Goal: Information Seeking & Learning: Learn about a topic

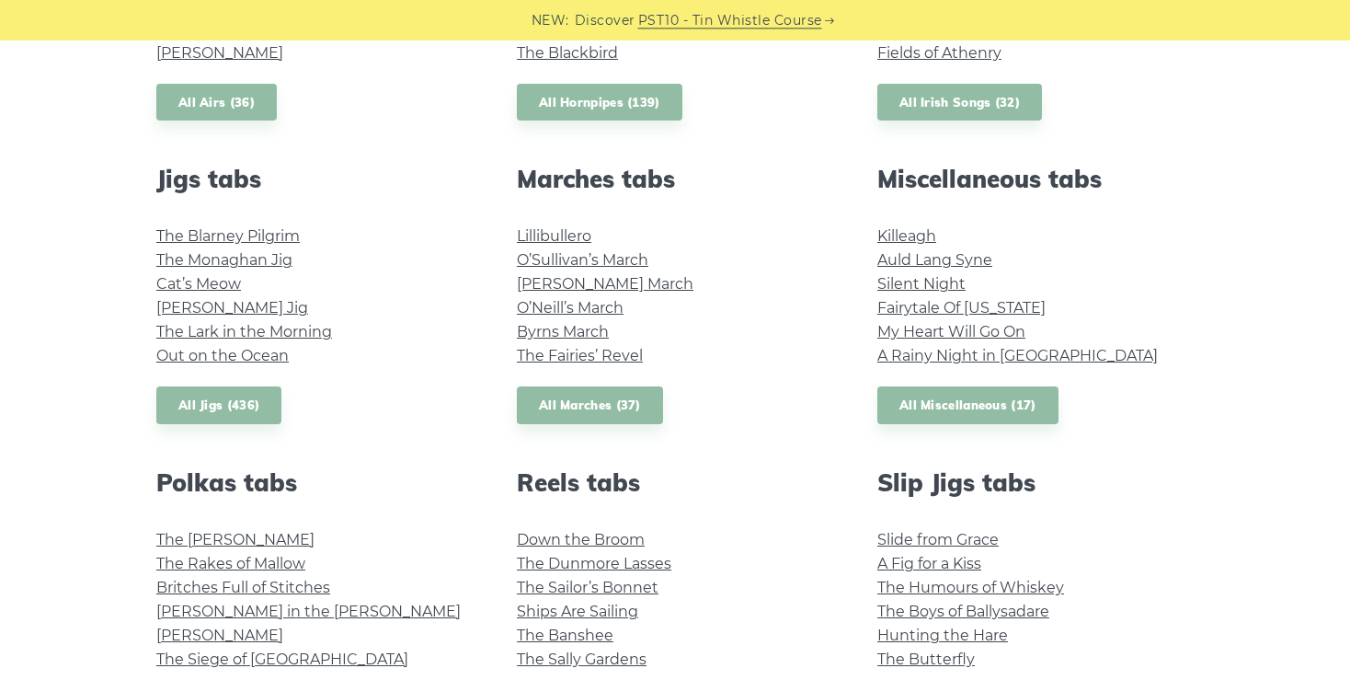
scroll to position [927, 0]
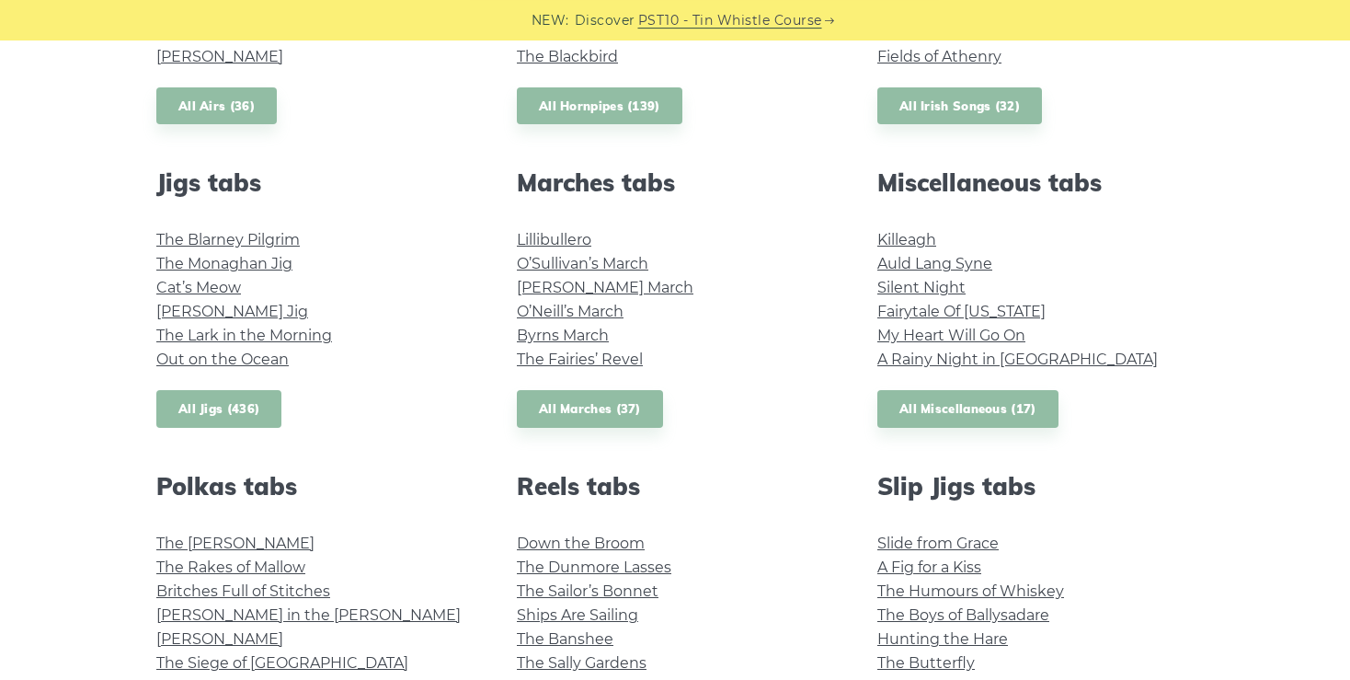
click at [226, 403] on link "All Jigs (436)" at bounding box center [218, 409] width 125 height 38
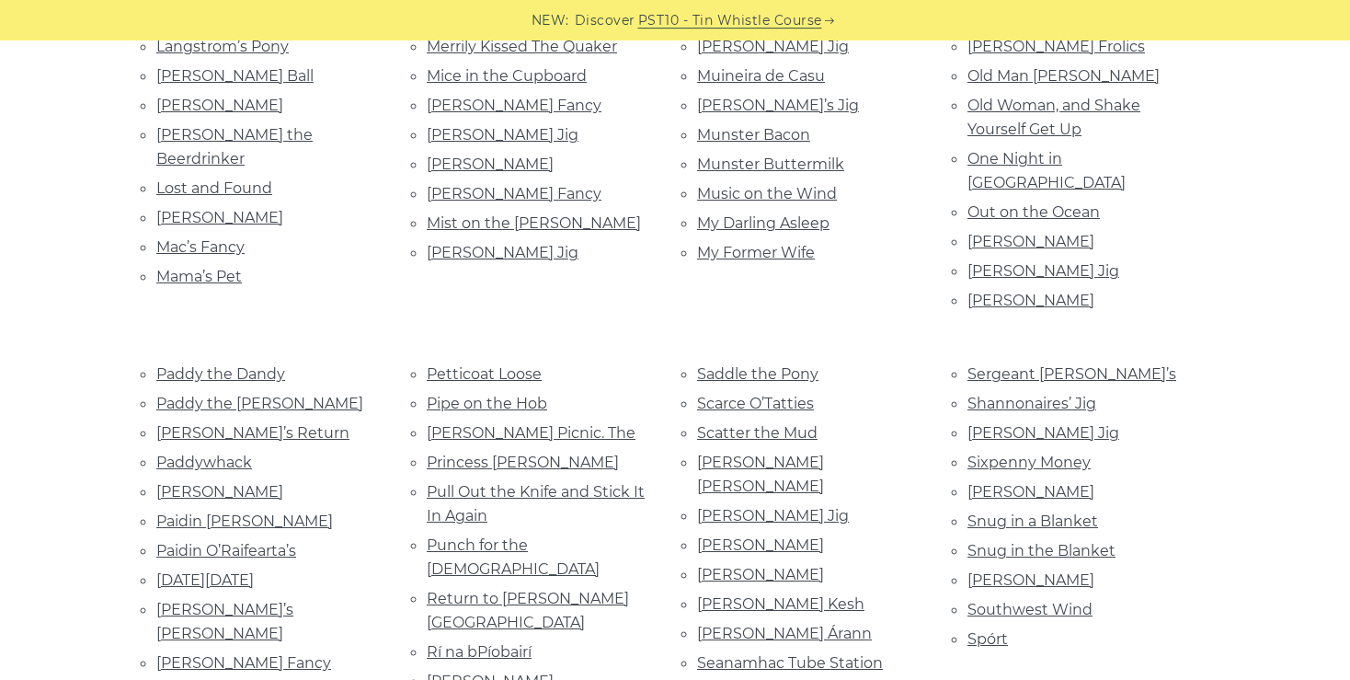
scroll to position [1692, 0]
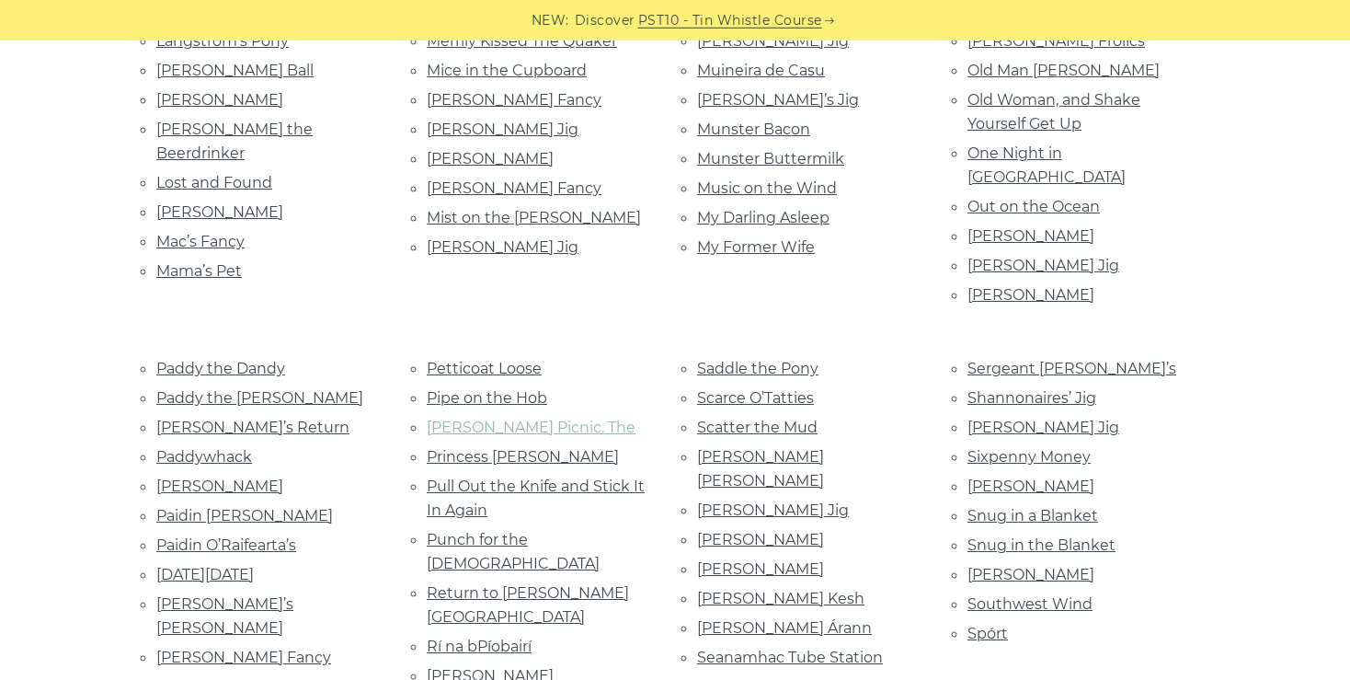
click at [517, 418] on link "Piper’s Picnic. The" at bounding box center [531, 426] width 209 height 17
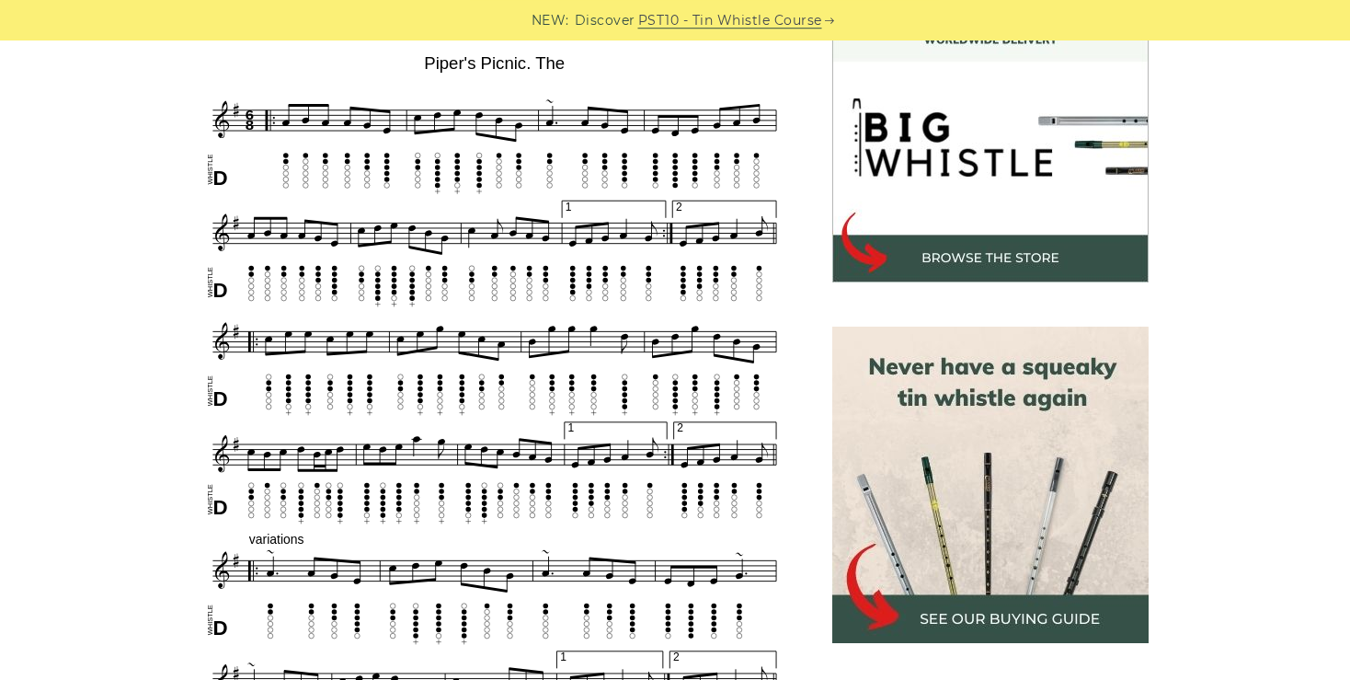
scroll to position [552, 0]
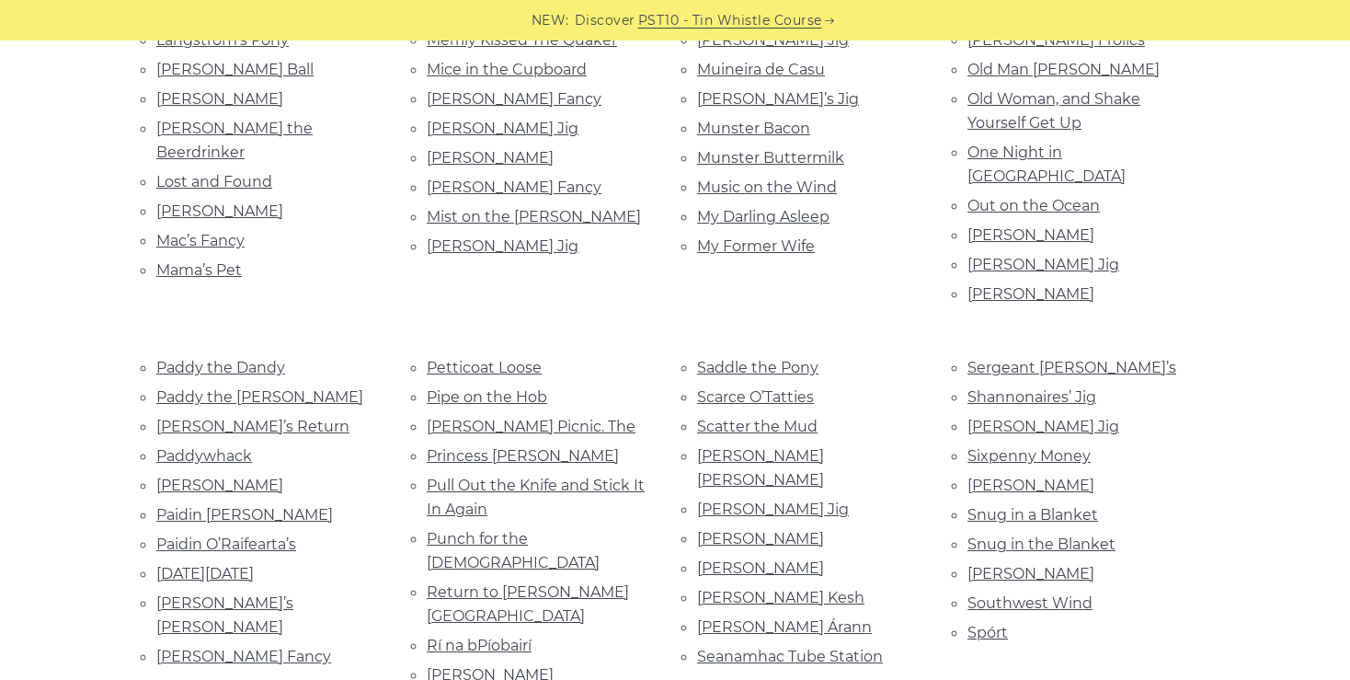
scroll to position [1693, 0]
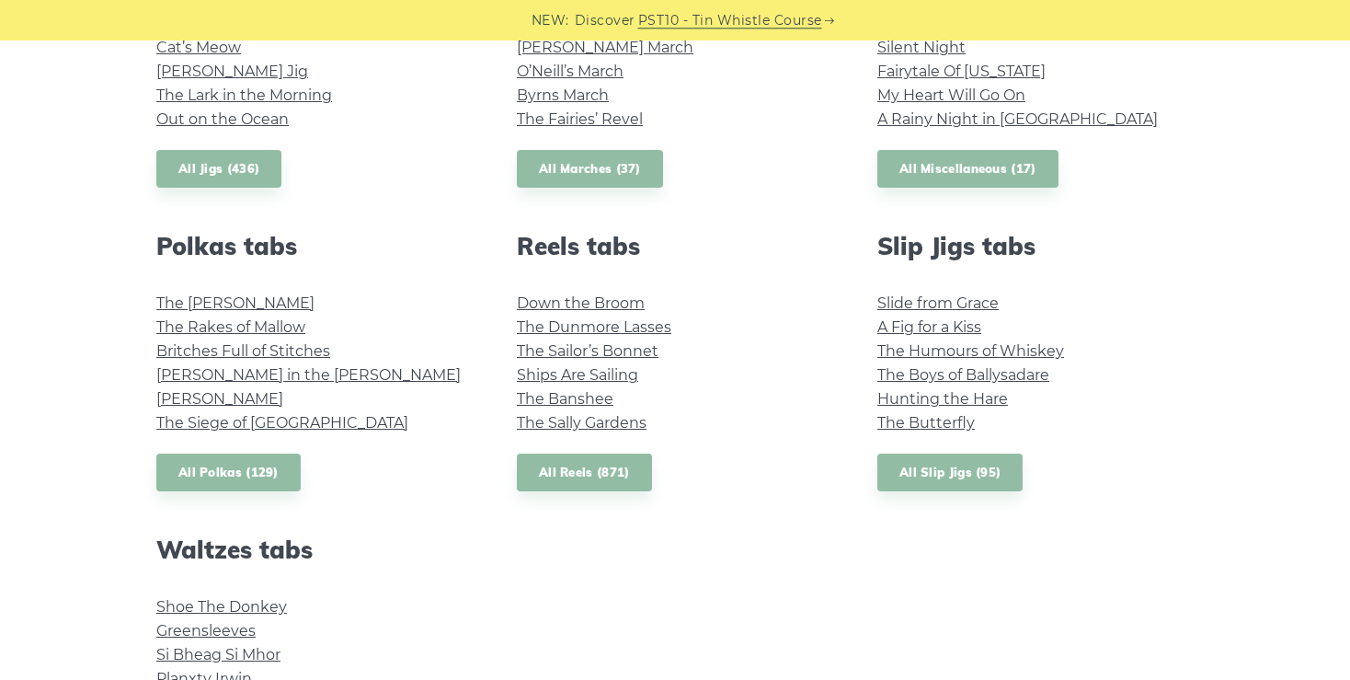
scroll to position [1174, 0]
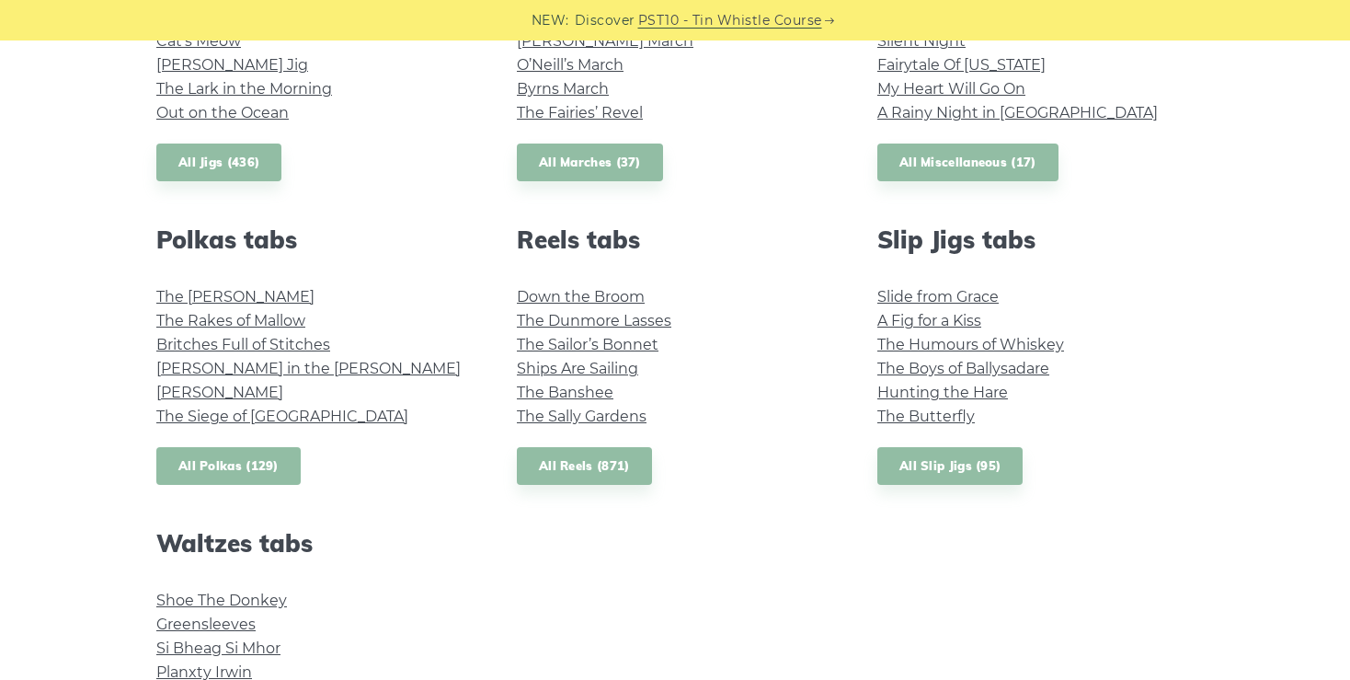
click at [239, 462] on link "All Polkas (129)" at bounding box center [228, 466] width 144 height 38
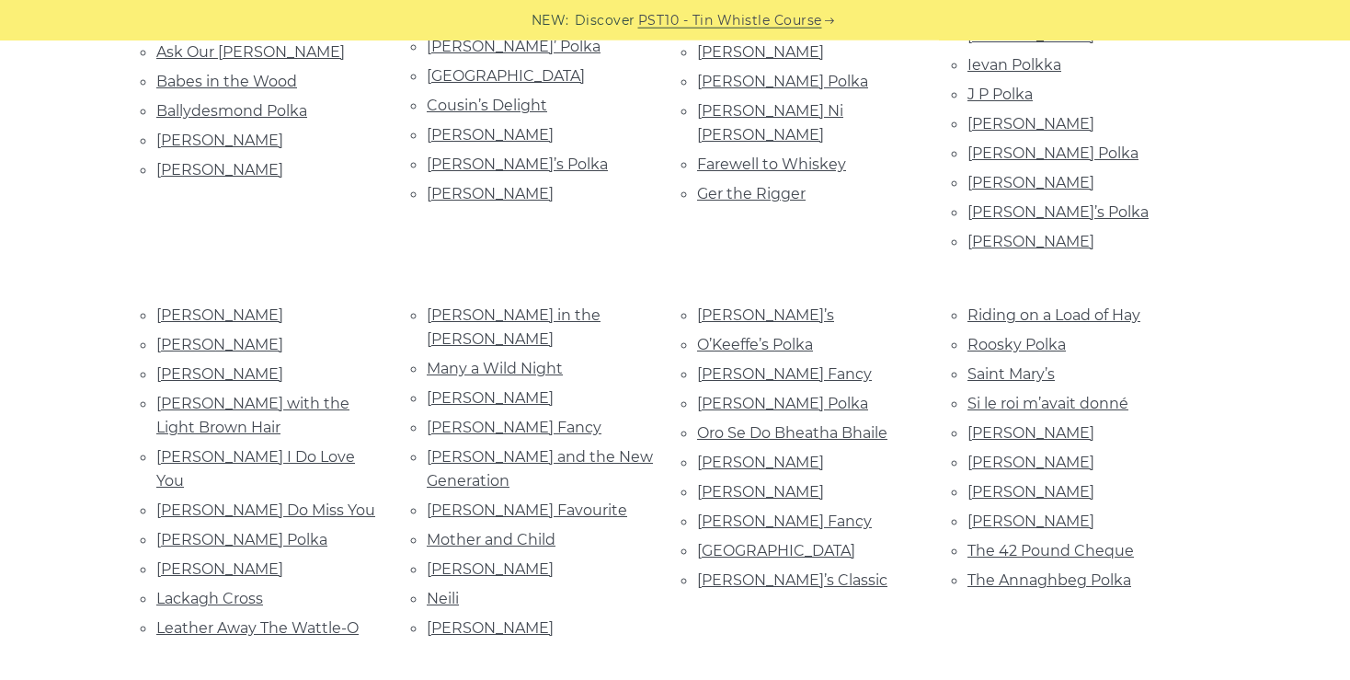
scroll to position [638, 0]
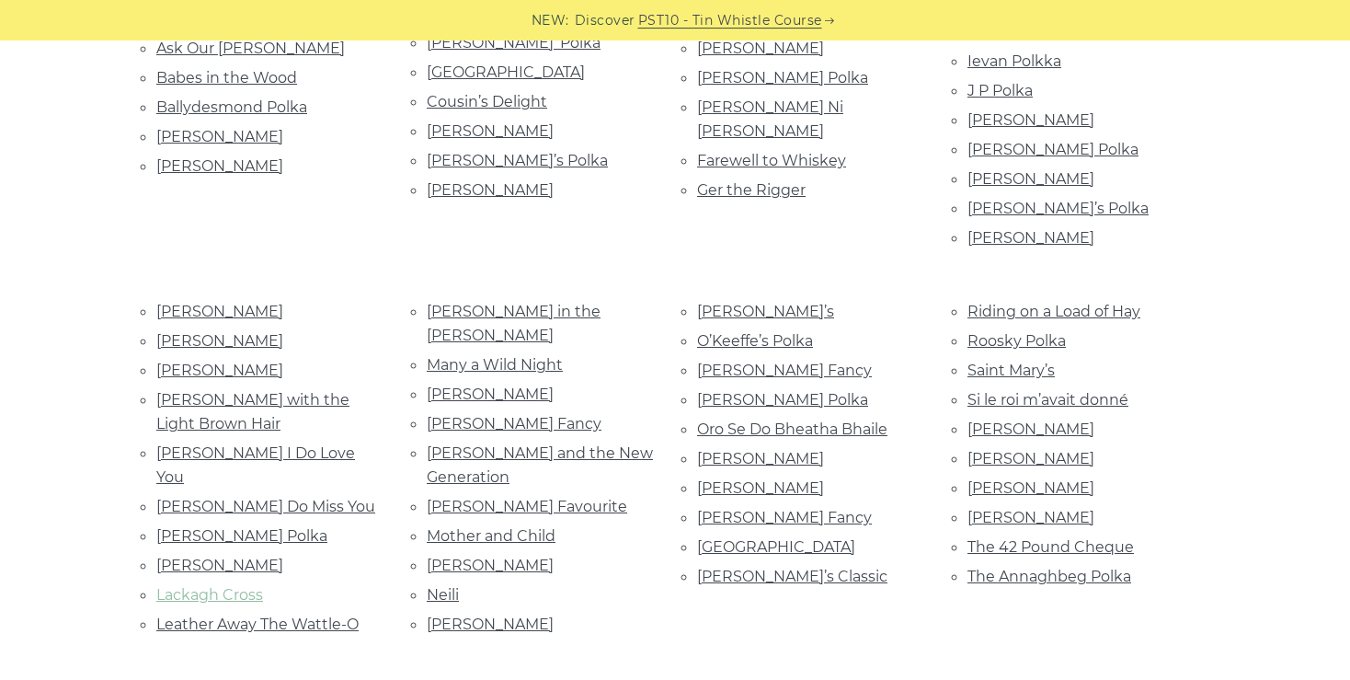
click at [240, 586] on link "Lackagh Cross" at bounding box center [209, 594] width 107 height 17
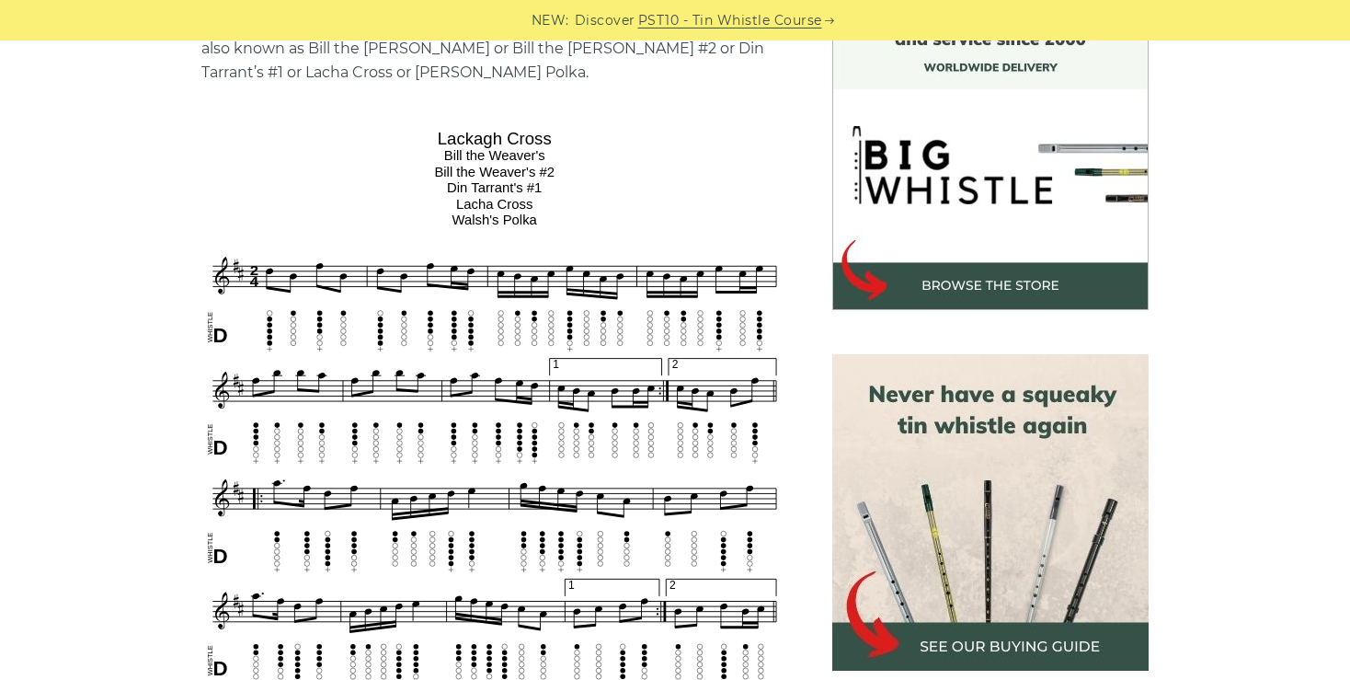
scroll to position [530, 0]
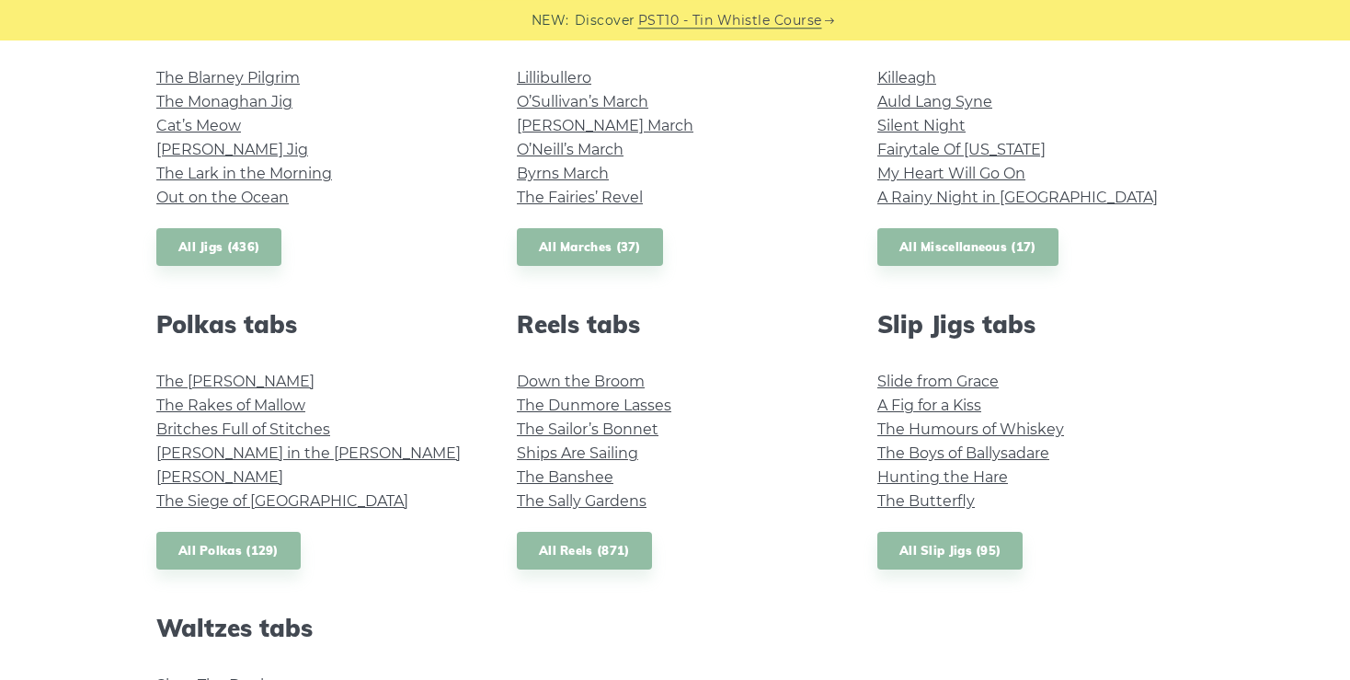
scroll to position [1099, 0]
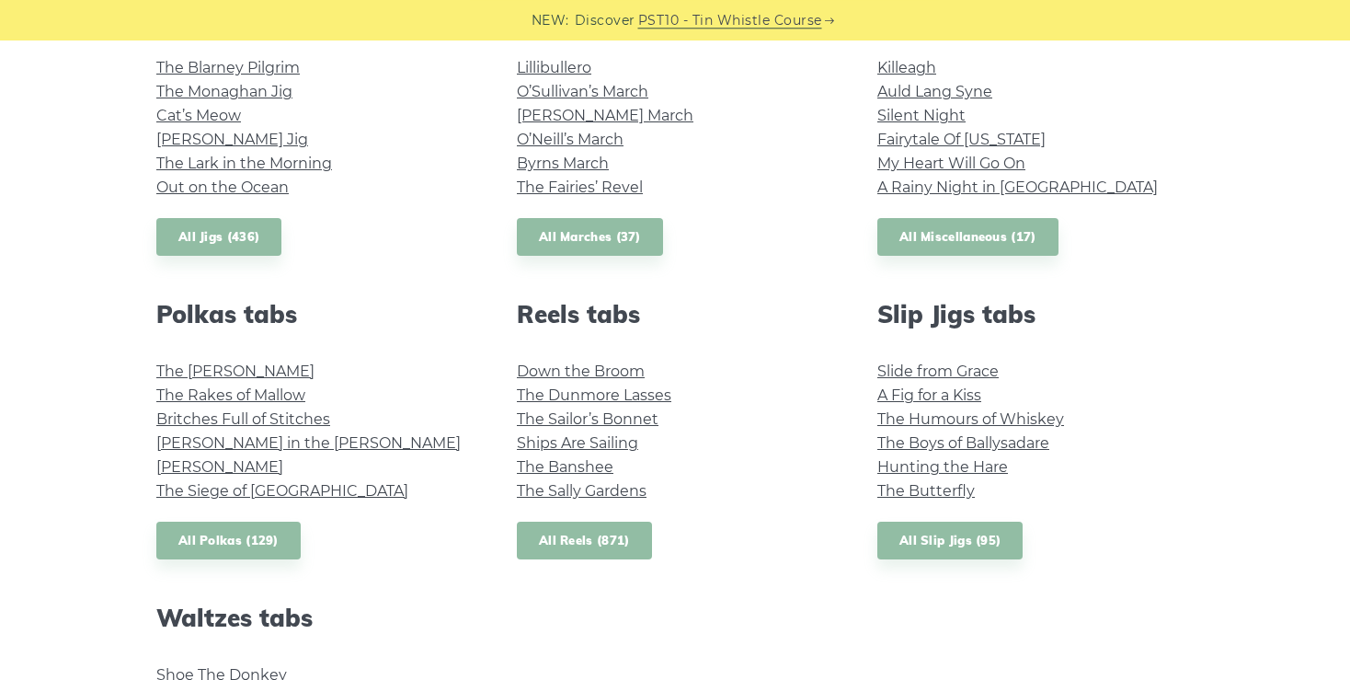
click at [581, 532] on link "All Reels (871)" at bounding box center [584, 540] width 135 height 38
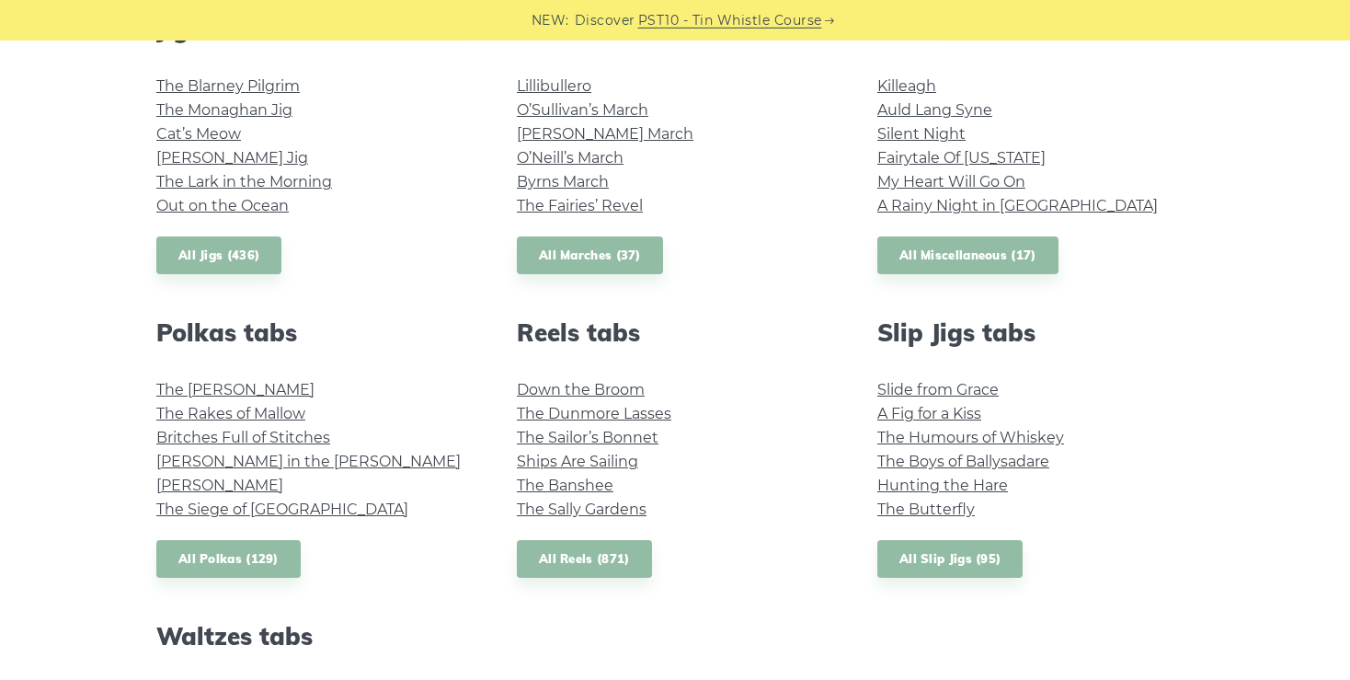
scroll to position [1088, 0]
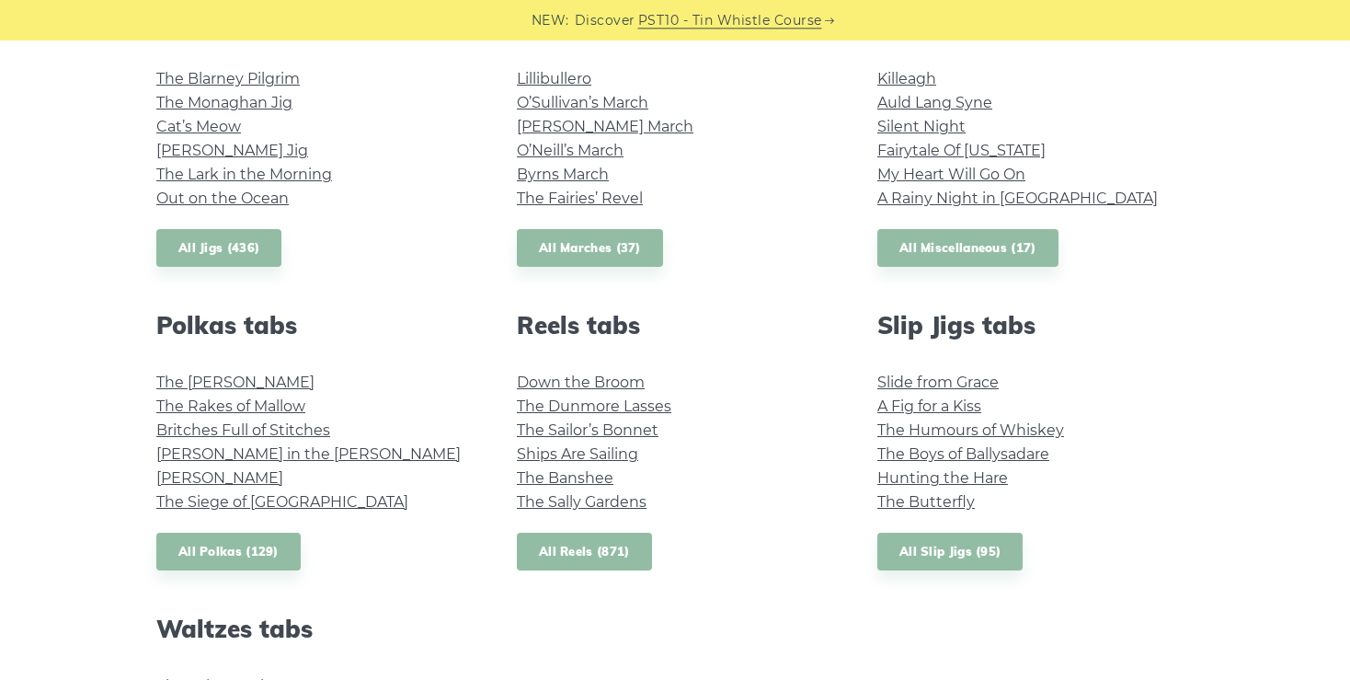
click at [624, 540] on link "All Reels (871)" at bounding box center [584, 552] width 135 height 38
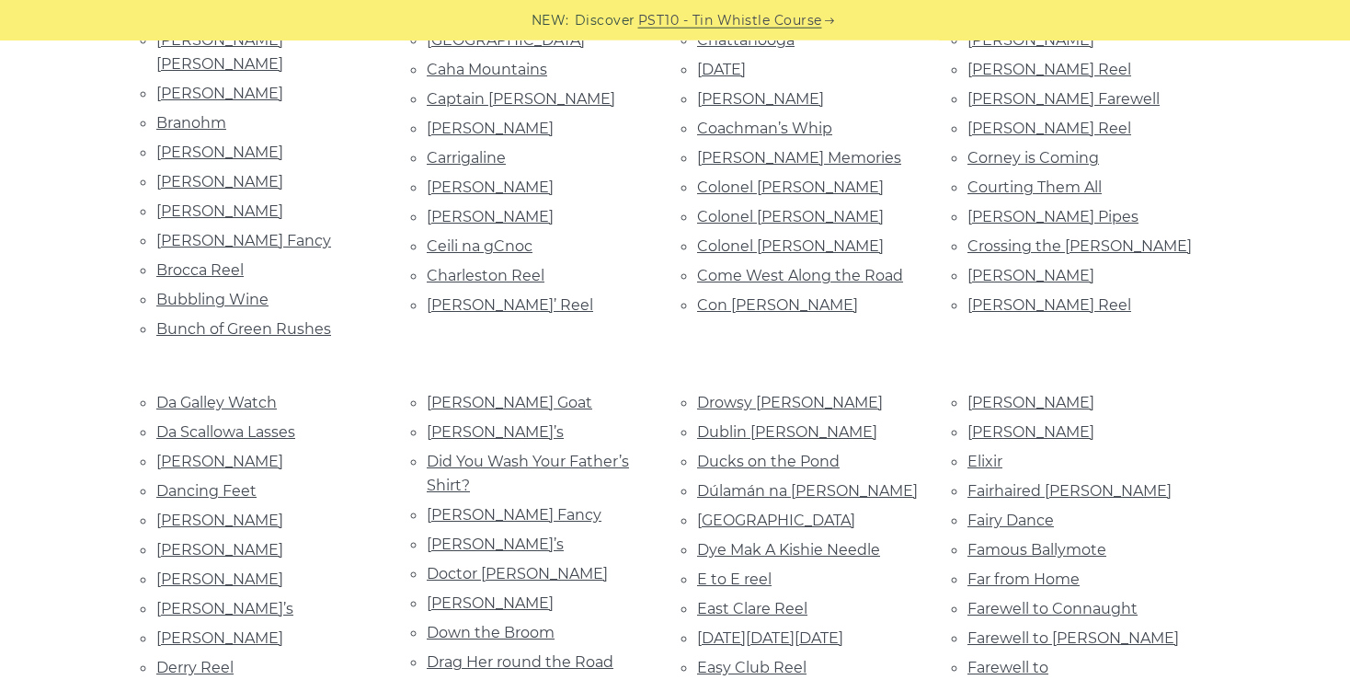
scroll to position [921, 0]
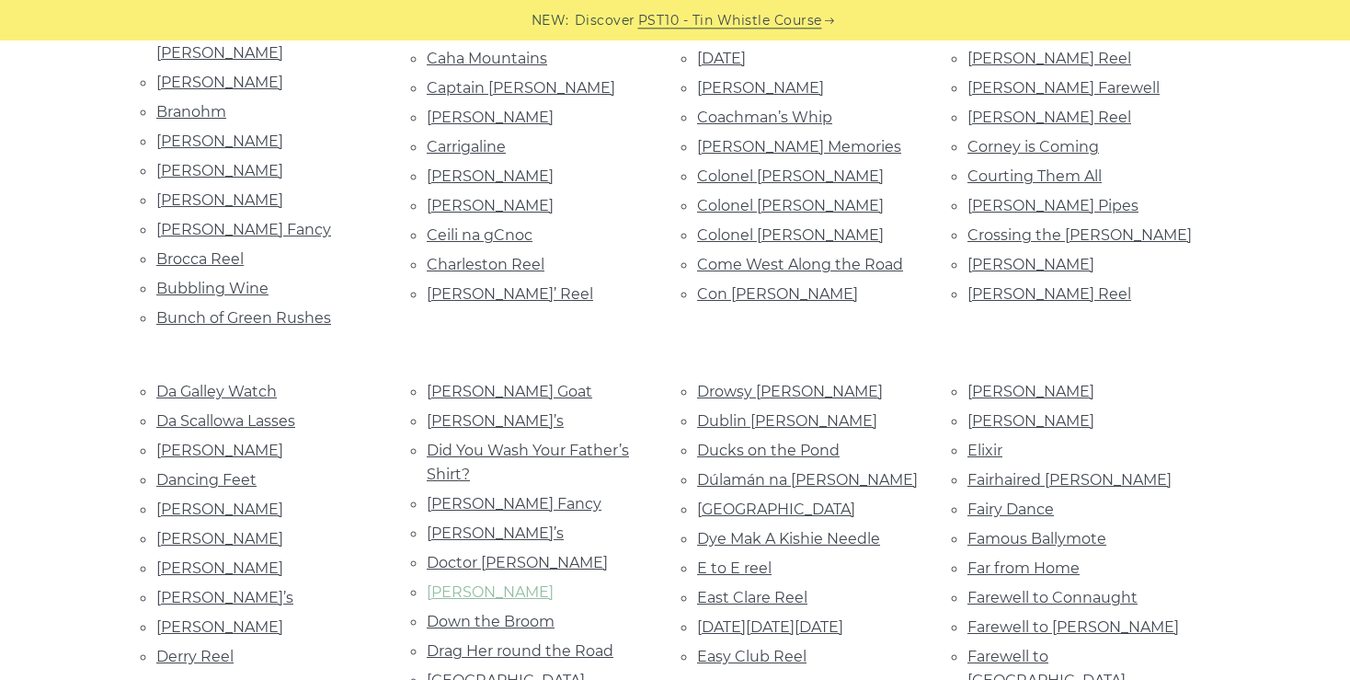
click at [497, 583] on link "Donald Blue" at bounding box center [490, 591] width 127 height 17
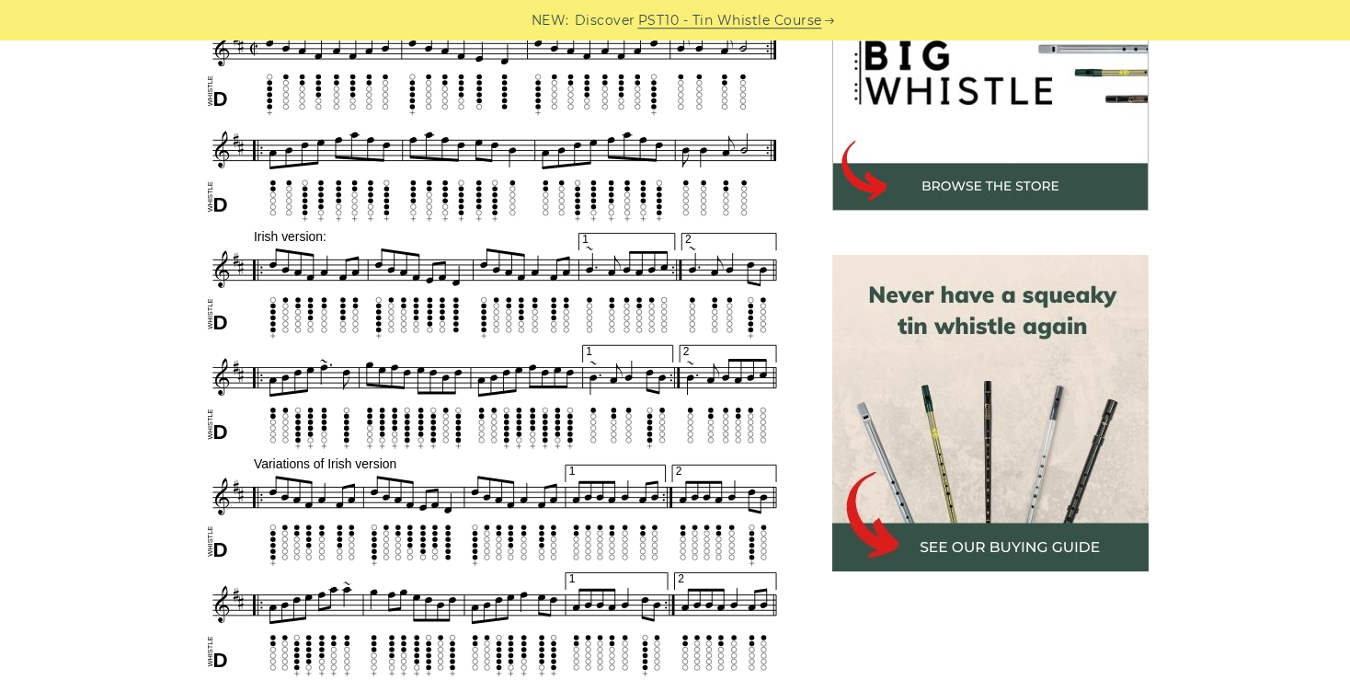
scroll to position [629, 0]
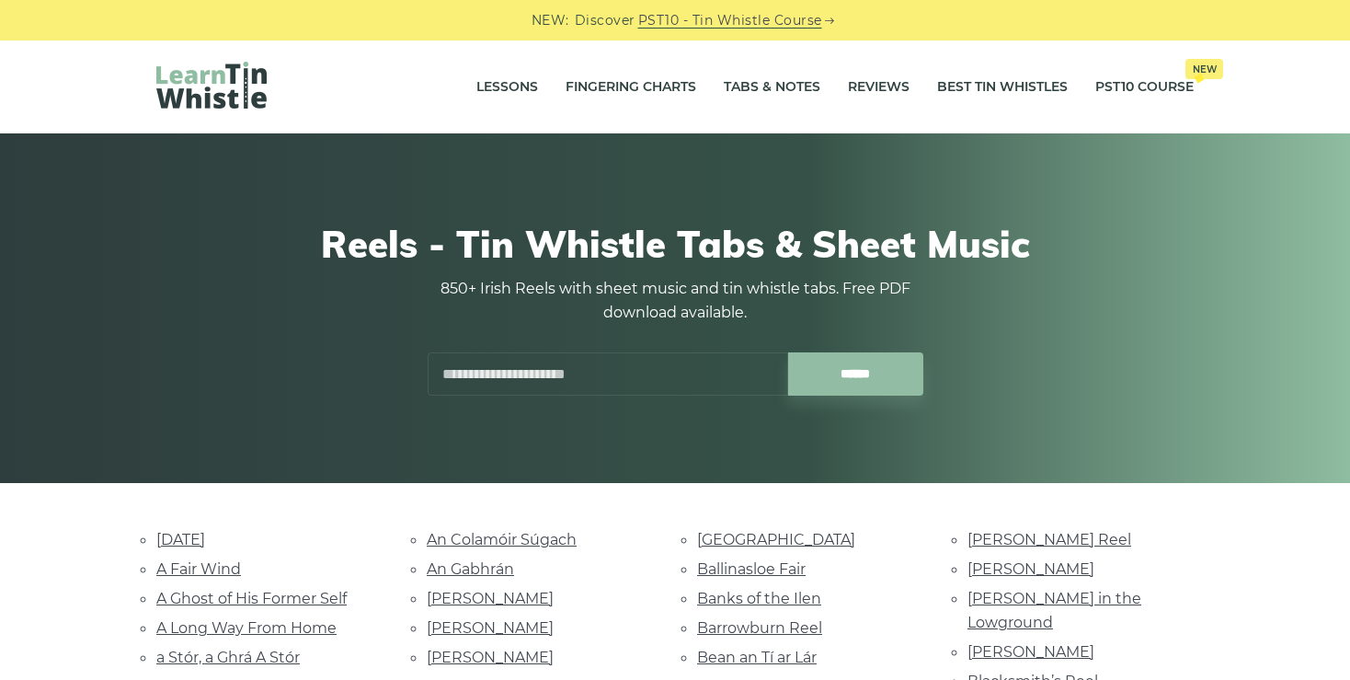
scroll to position [921, 0]
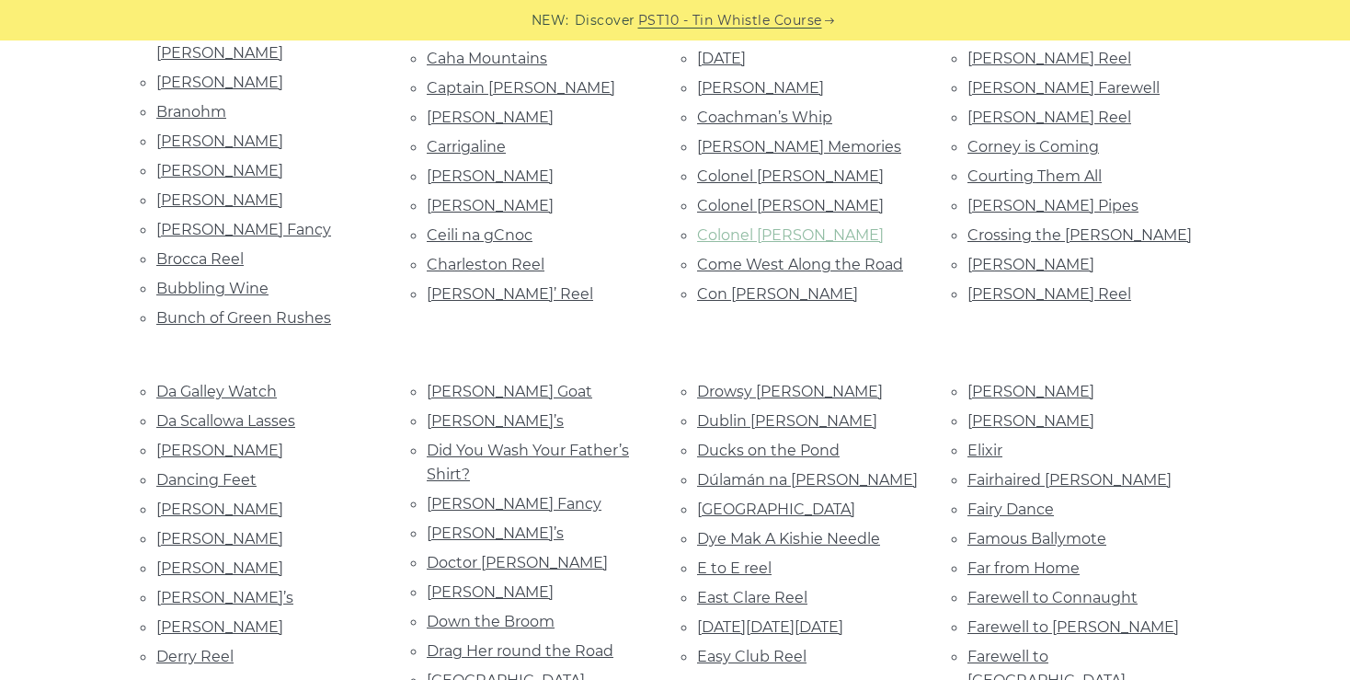
click at [726, 226] on link "Colonel [PERSON_NAME]" at bounding box center [790, 234] width 187 height 17
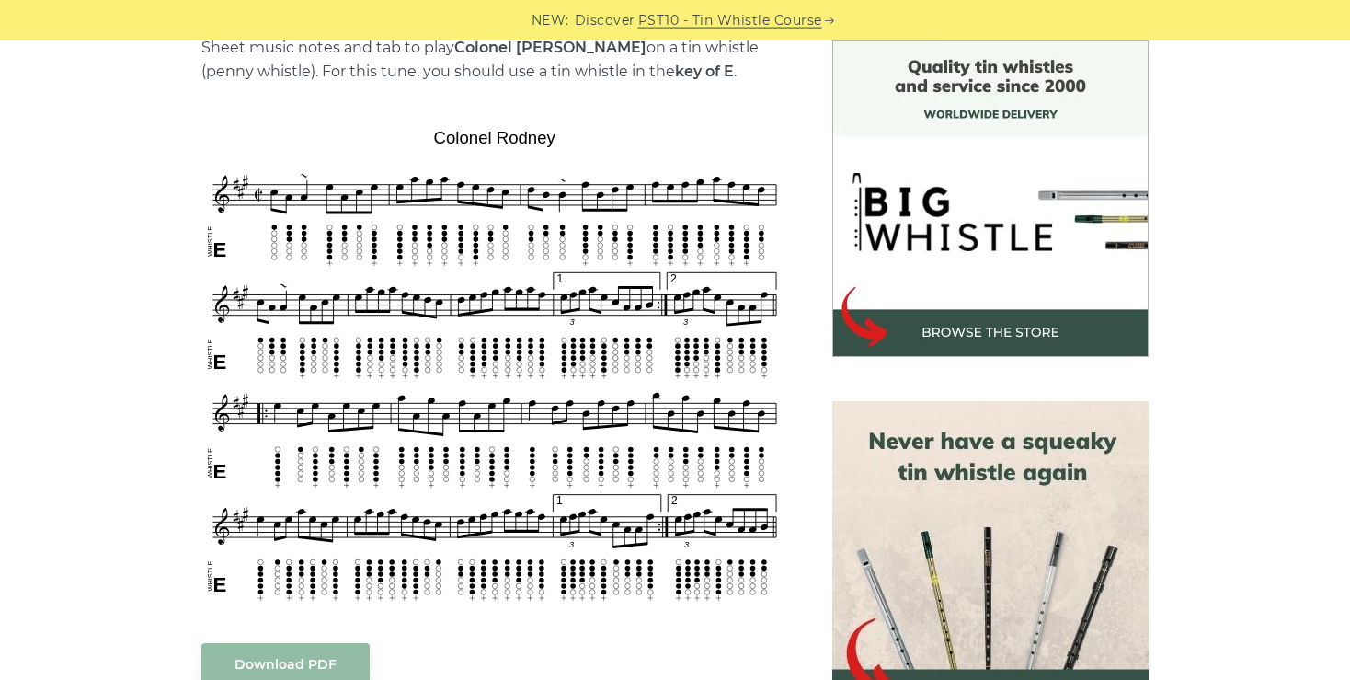
scroll to position [490, 0]
